Goal: Information Seeking & Learning: Learn about a topic

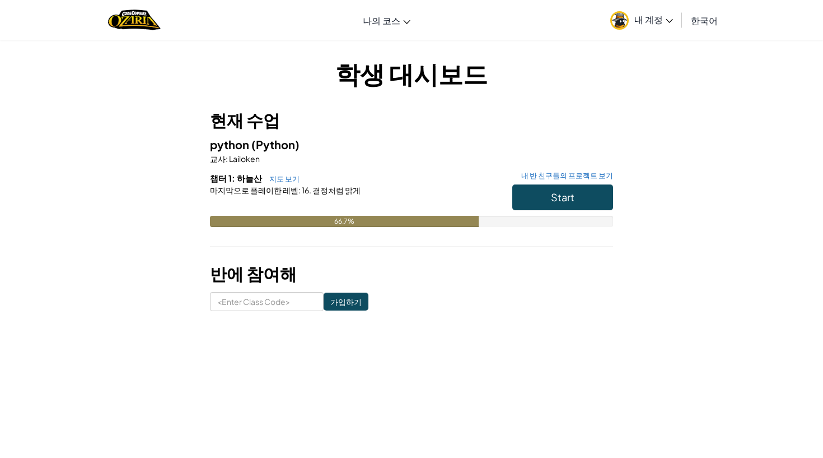
click at [534, 185] on button "Start" at bounding box center [562, 197] width 101 height 26
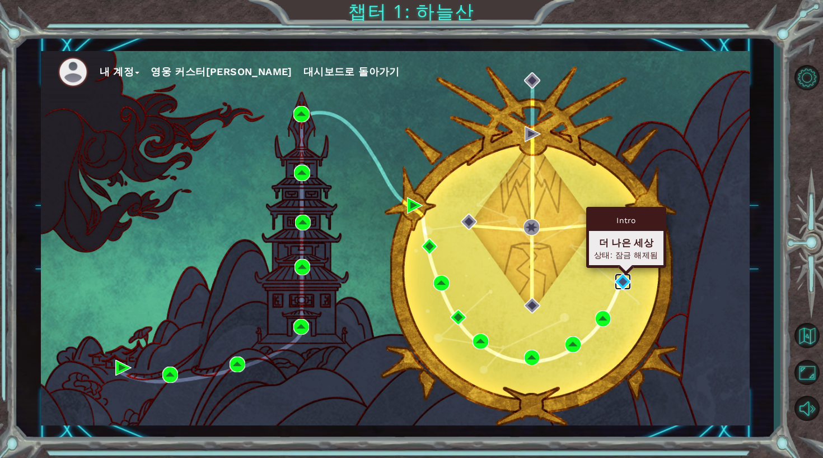
click at [618, 279] on img at bounding box center [623, 281] width 16 height 16
